Goal: Task Accomplishment & Management: Use online tool/utility

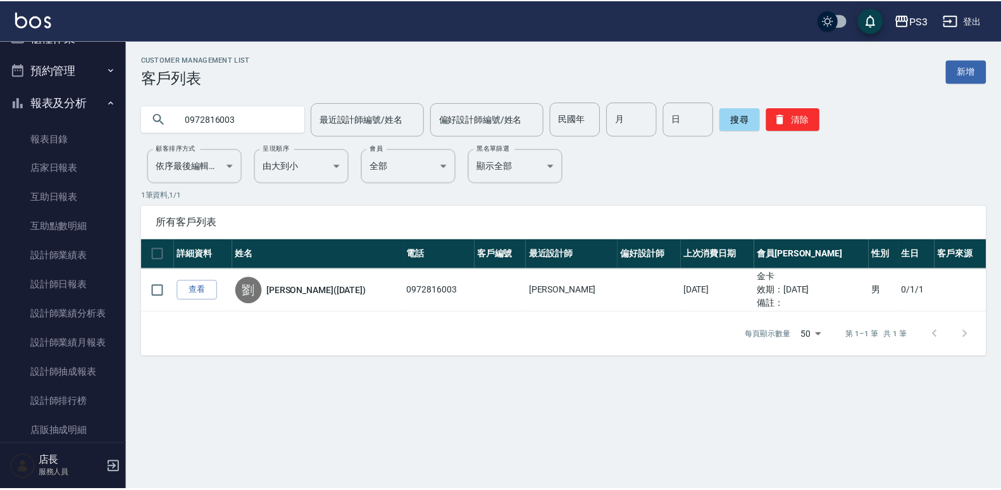
scroll to position [6, 0]
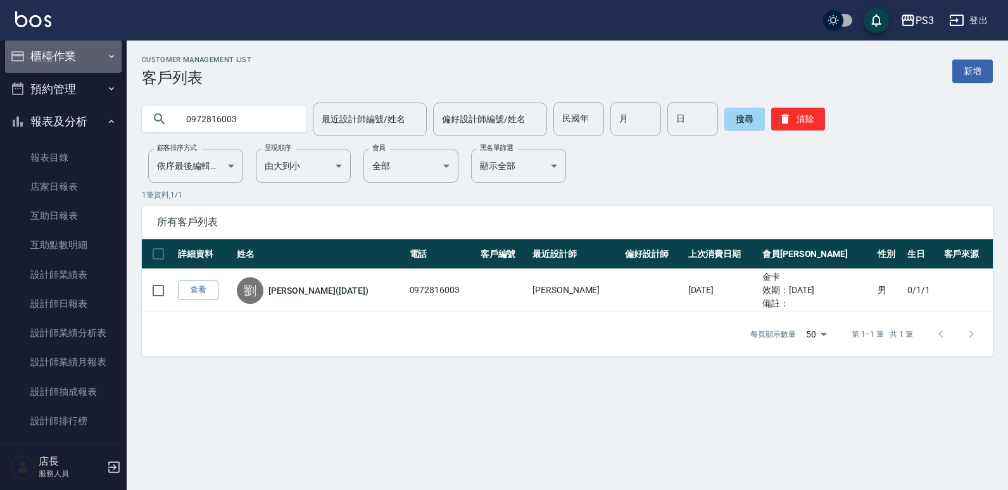
click at [80, 65] on button "櫃檯作業" at bounding box center [63, 56] width 116 height 33
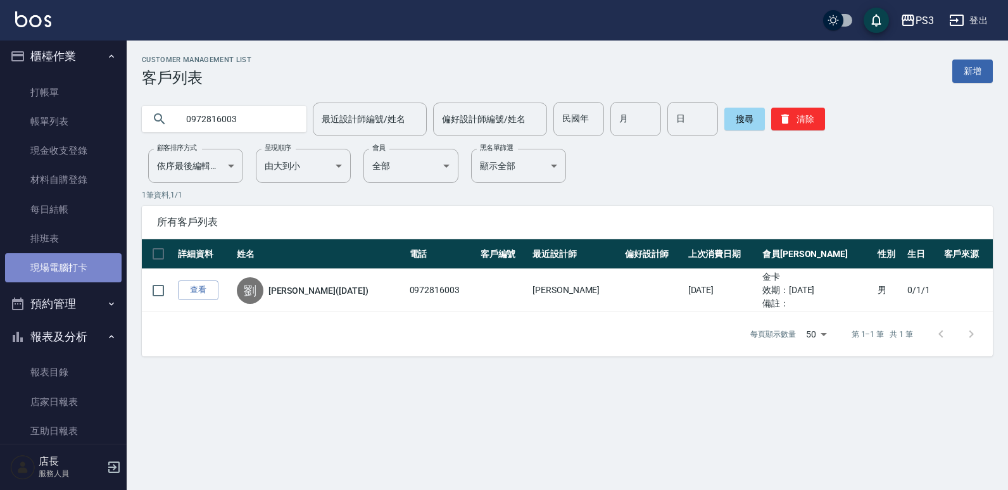
click at [64, 273] on link "現場電腦打卡" at bounding box center [63, 267] width 116 height 29
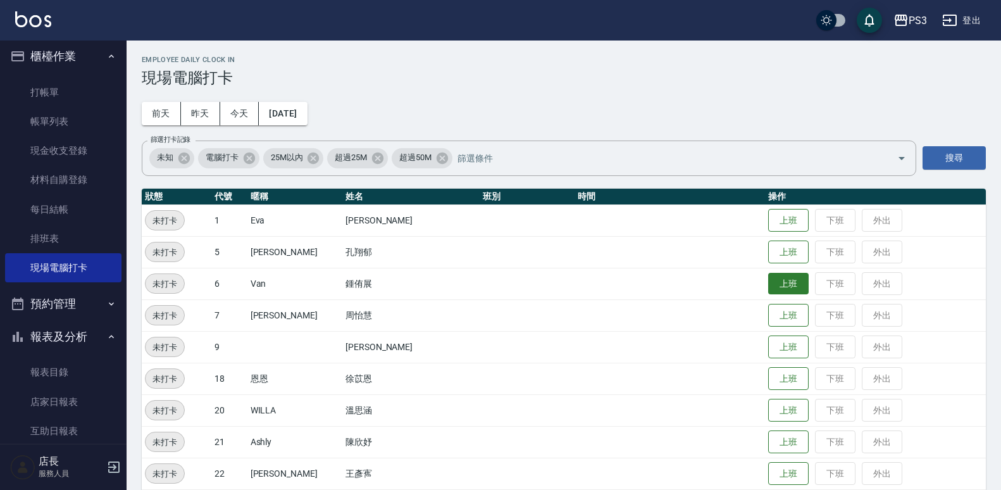
click at [769, 278] on button "上班" at bounding box center [789, 284] width 41 height 22
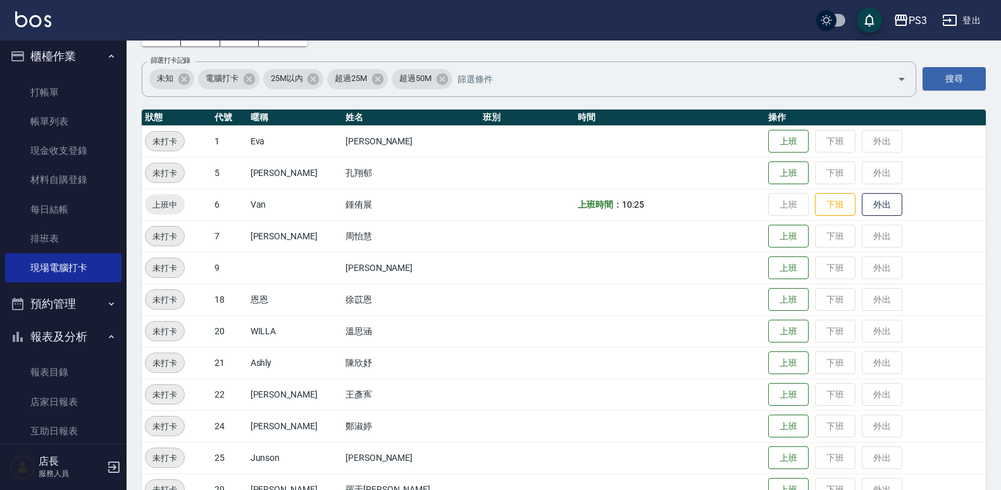
scroll to position [80, 0]
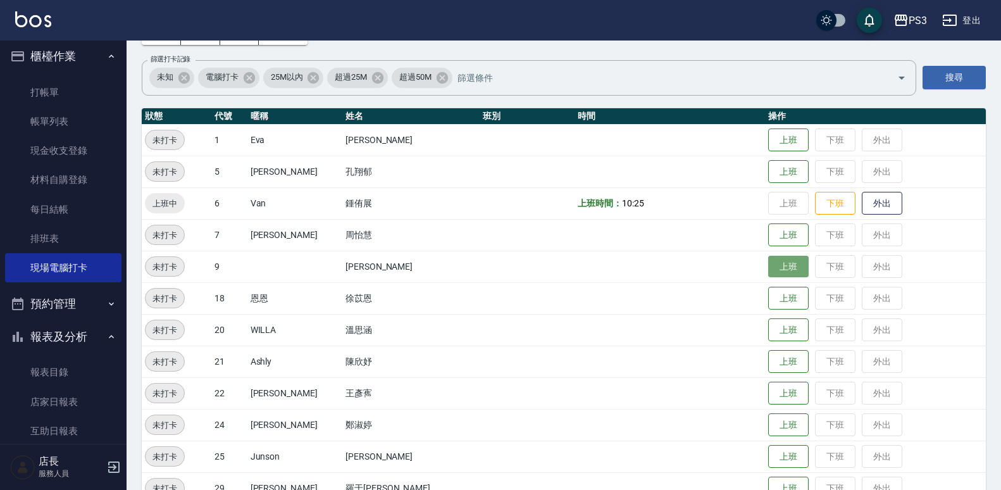
click at [769, 266] on button "上班" at bounding box center [789, 267] width 41 height 22
click at [769, 295] on button "上班" at bounding box center [789, 298] width 41 height 22
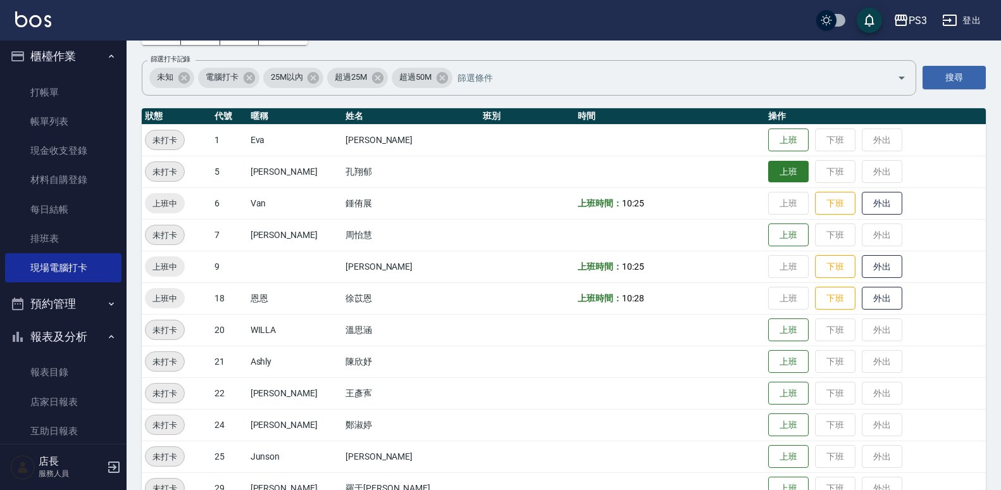
click at [769, 164] on button "上班" at bounding box center [789, 172] width 41 height 22
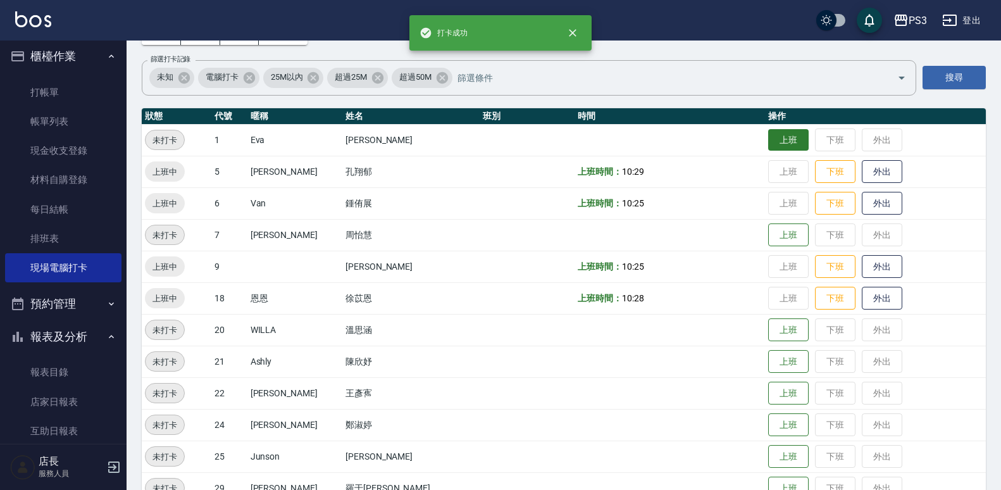
click at [769, 142] on button "上班" at bounding box center [789, 140] width 41 height 22
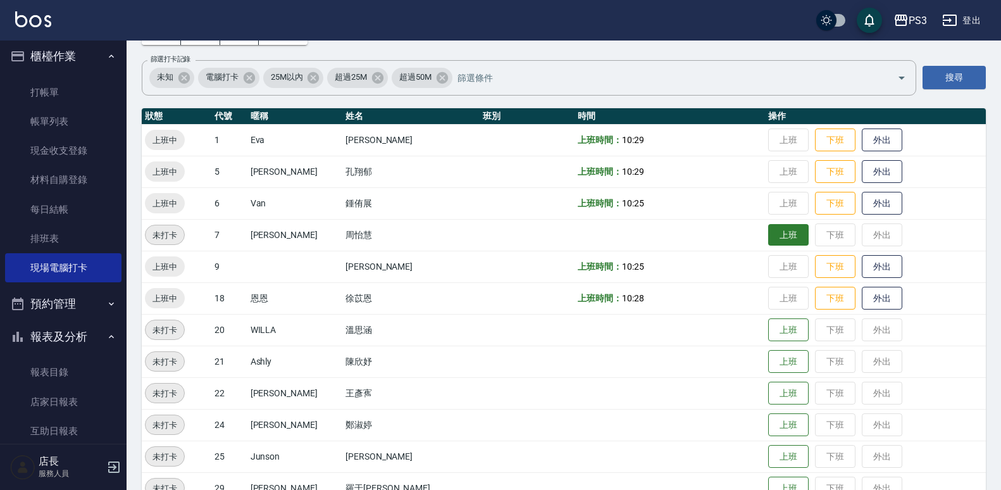
click at [769, 244] on button "上班" at bounding box center [789, 235] width 41 height 22
click at [77, 337] on button "報表及分析" at bounding box center [63, 336] width 116 height 33
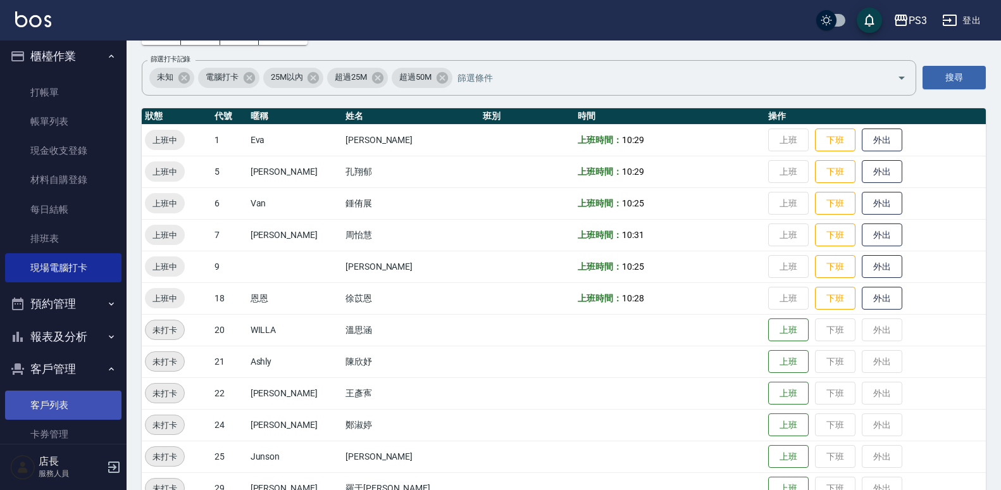
click at [68, 402] on link "客戶列表" at bounding box center [63, 405] width 116 height 29
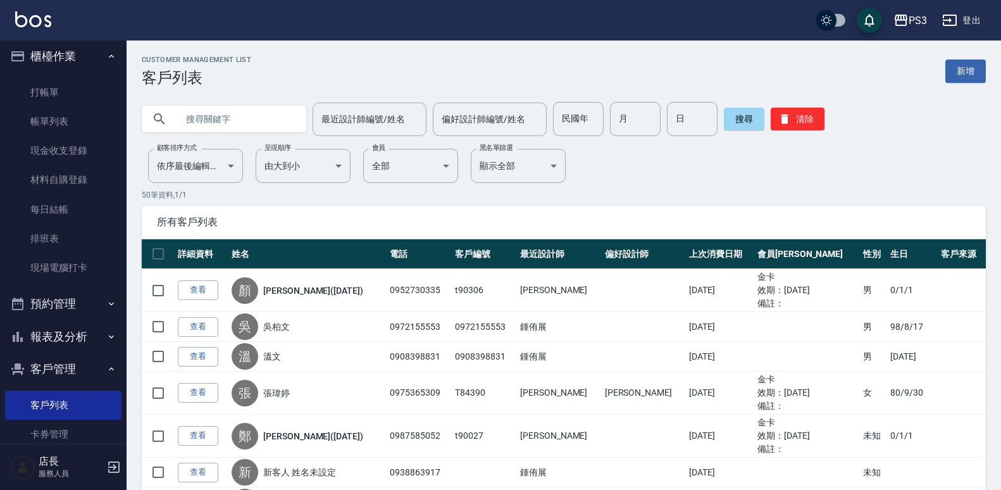
click at [250, 132] on input "text" at bounding box center [236, 119] width 119 height 34
type input "h"
type input "蔡"
click at [79, 271] on link "現場電腦打卡" at bounding box center [63, 267] width 116 height 29
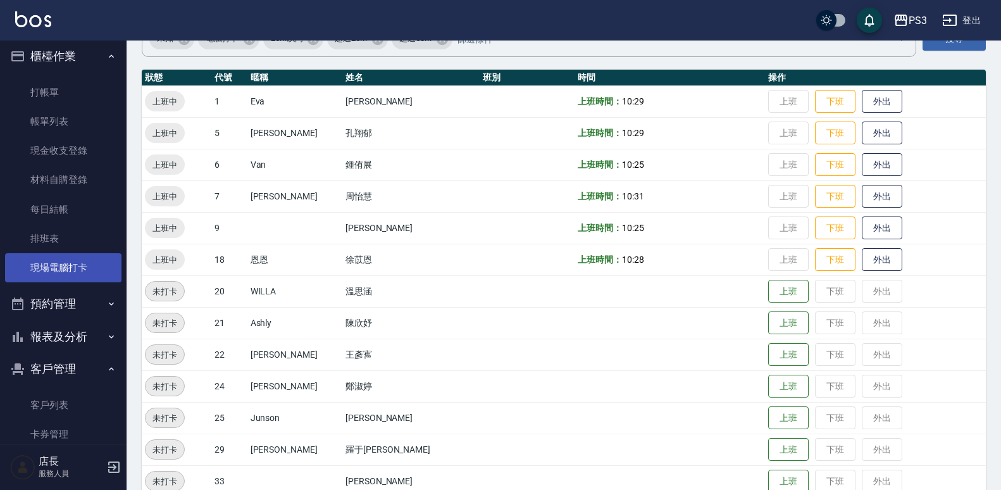
scroll to position [142, 0]
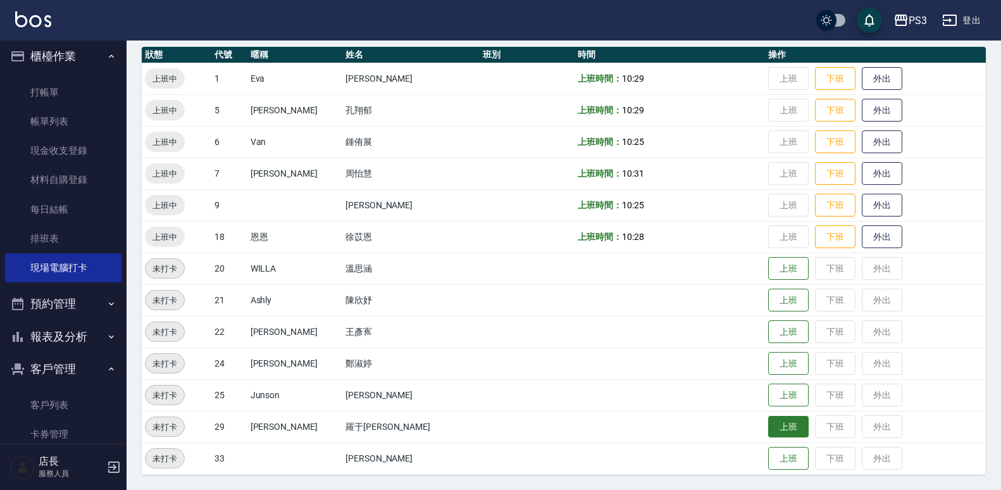
click at [769, 430] on button "上班" at bounding box center [789, 427] width 41 height 22
click at [71, 61] on button "櫃檯作業" at bounding box center [63, 56] width 116 height 33
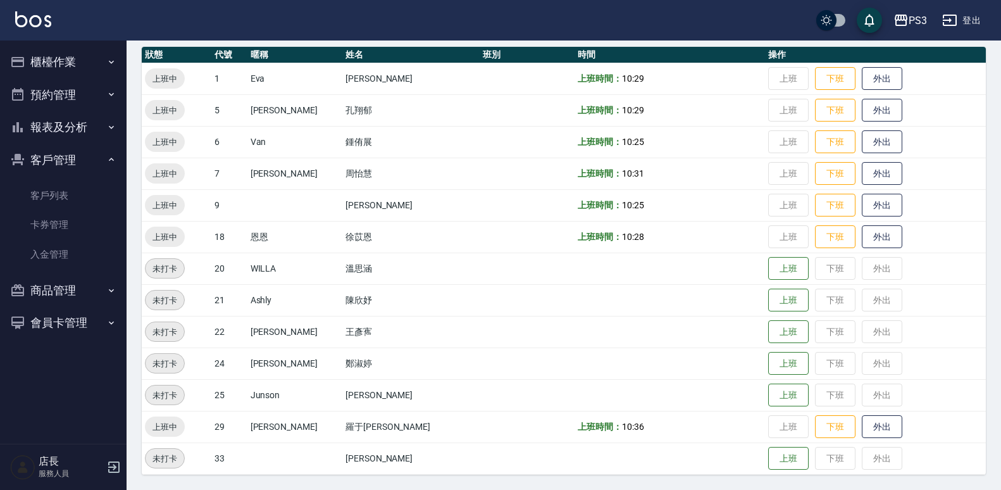
scroll to position [0, 0]
click at [71, 163] on button "客戶管理" at bounding box center [63, 160] width 116 height 33
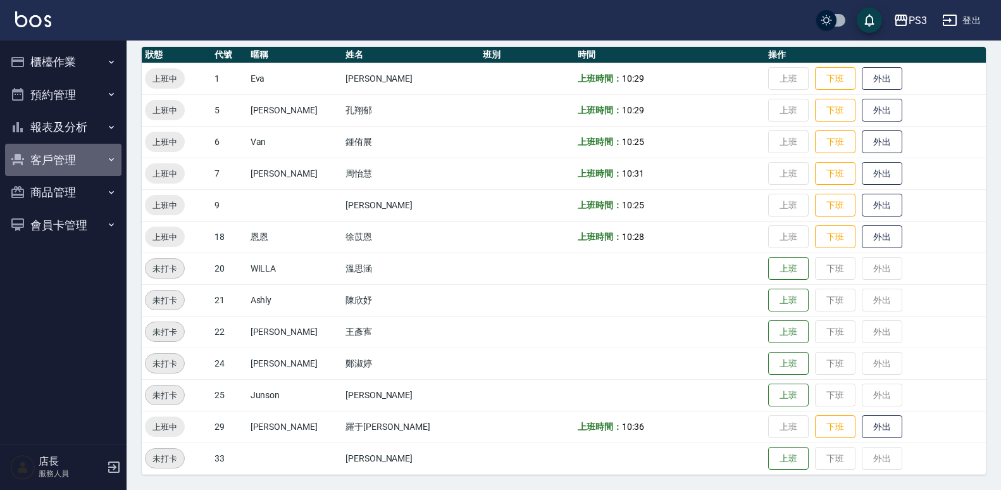
click at [72, 158] on button "客戶管理" at bounding box center [63, 160] width 116 height 33
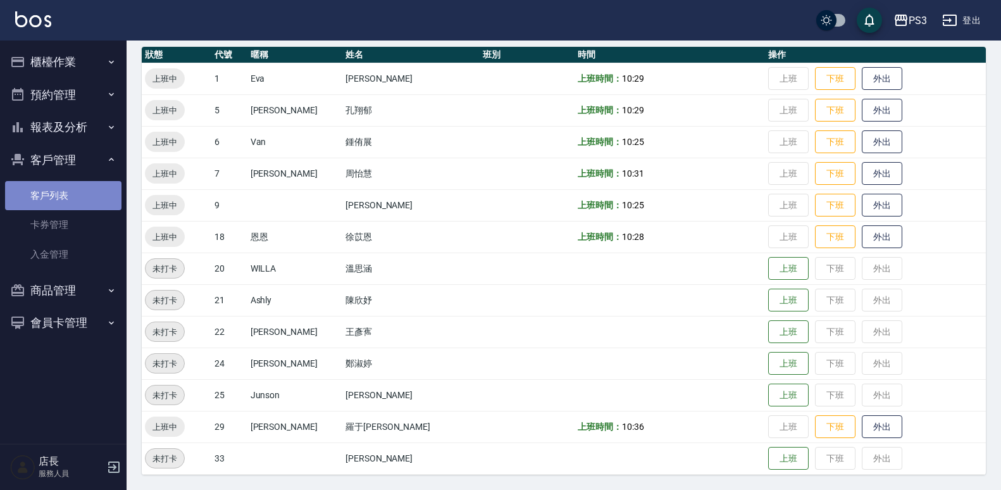
click at [54, 190] on link "客戶列表" at bounding box center [63, 195] width 116 height 29
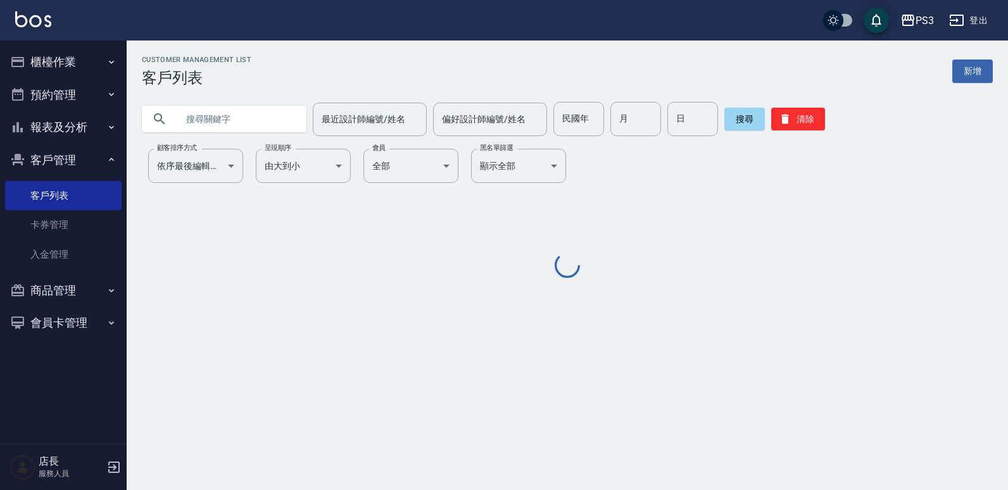
click at [199, 121] on input "text" at bounding box center [236, 119] width 119 height 34
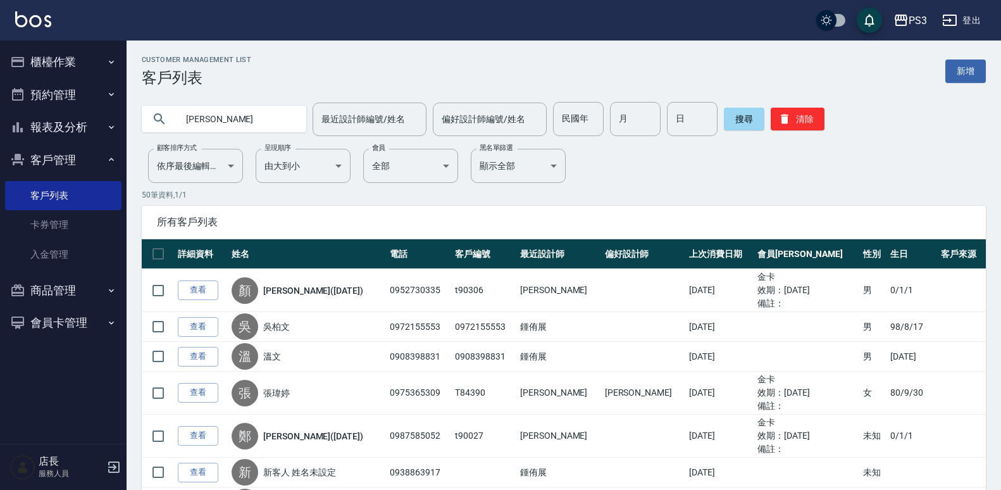
type input "[PERSON_NAME]"
click at [744, 123] on button "搜尋" at bounding box center [744, 119] width 41 height 23
